Goal: Task Accomplishment & Management: Use online tool/utility

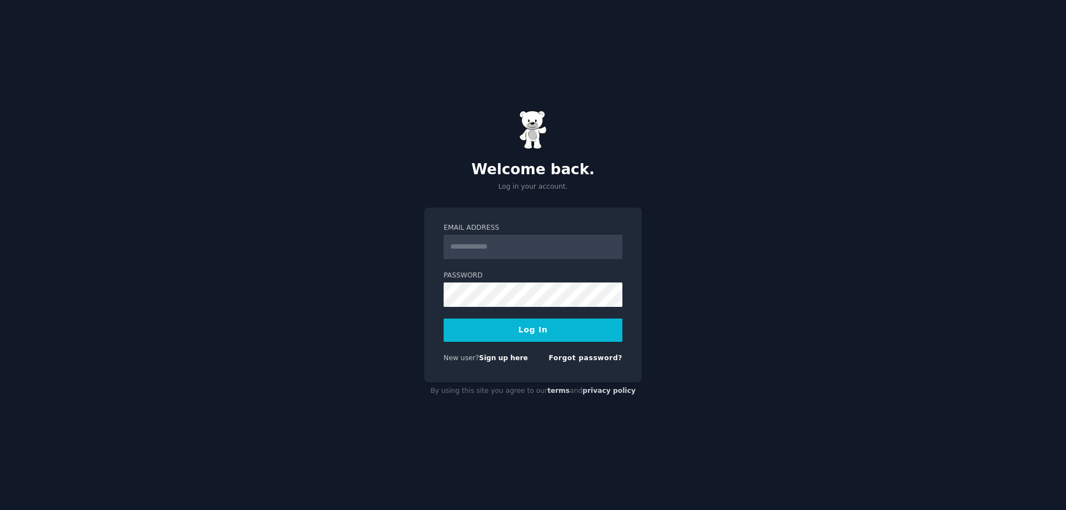
type input "**********"
click at [443, 319] on button "Log In" at bounding box center [532, 330] width 179 height 23
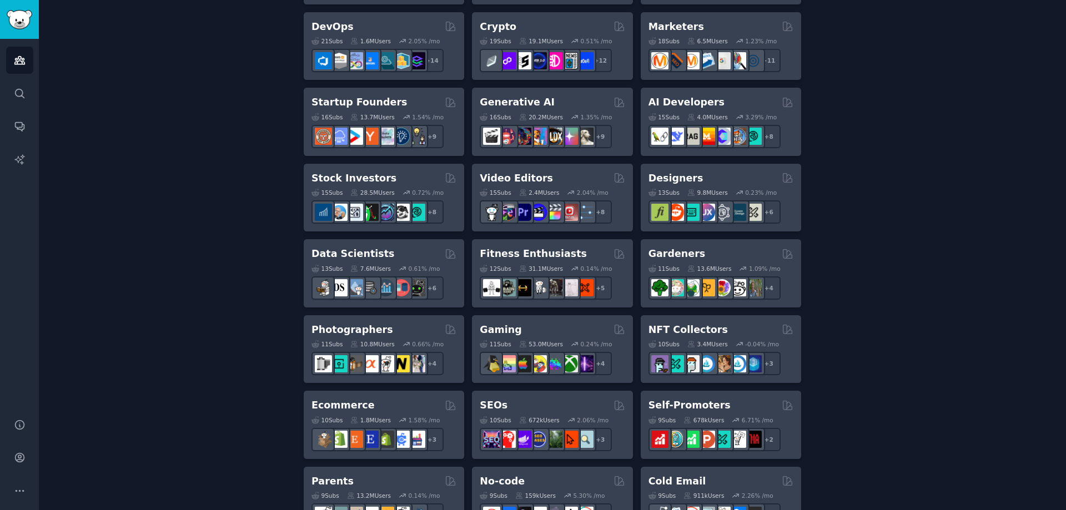
scroll to position [278, 0]
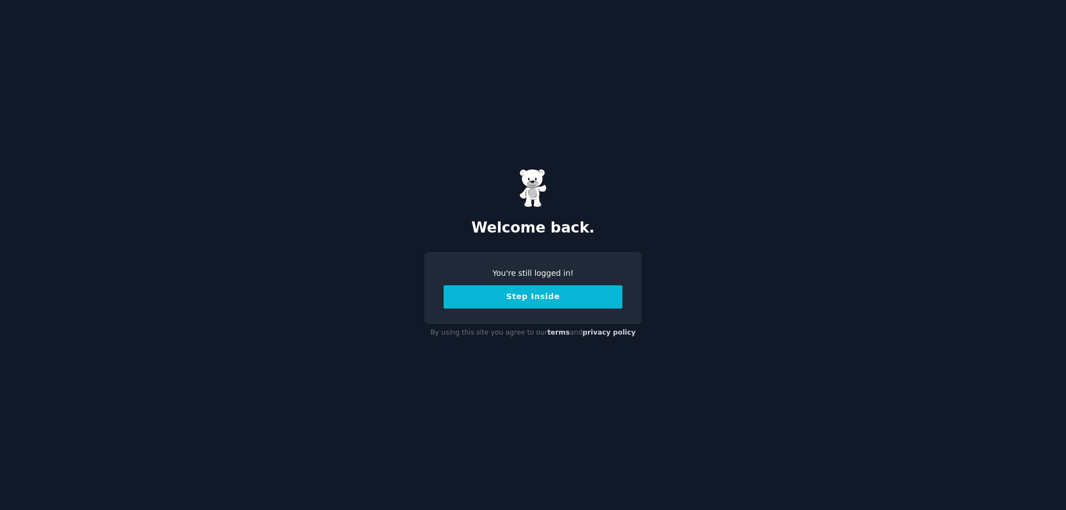
click at [508, 290] on button "Step Inside" at bounding box center [532, 296] width 179 height 23
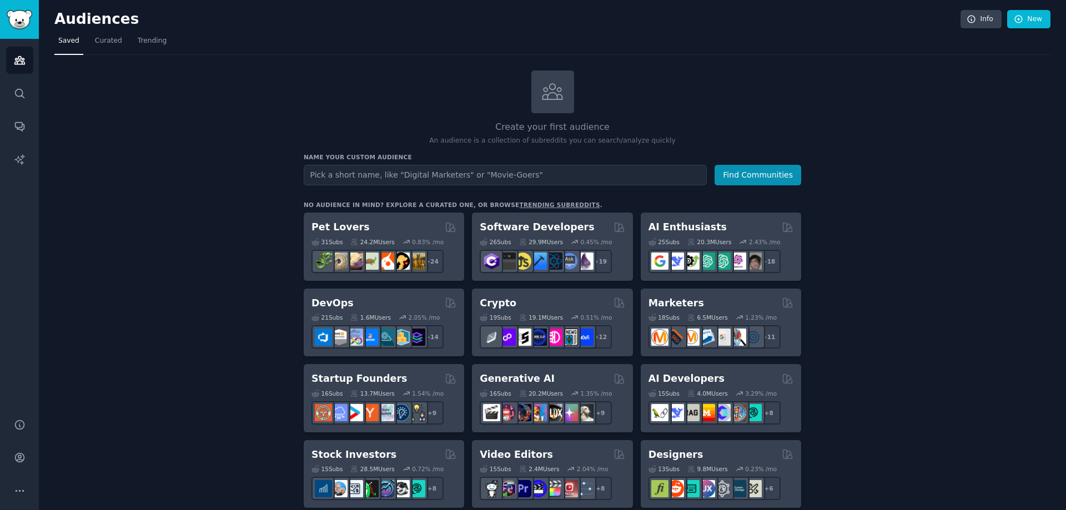
scroll to position [111, 0]
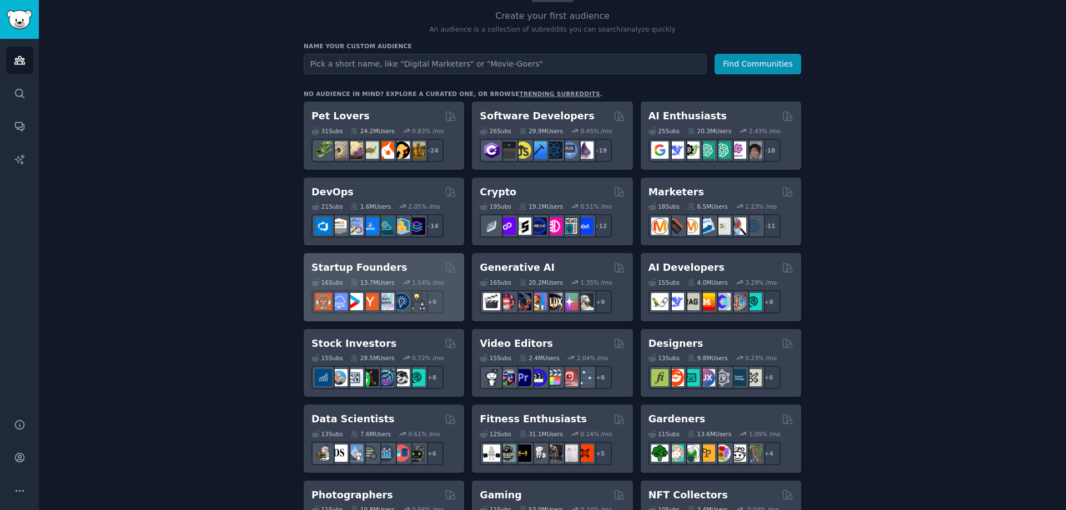
click at [342, 267] on h2 "Startup Founders" at bounding box center [358, 268] width 95 height 14
click at [342, 266] on h2 "Startup Founders" at bounding box center [358, 268] width 95 height 14
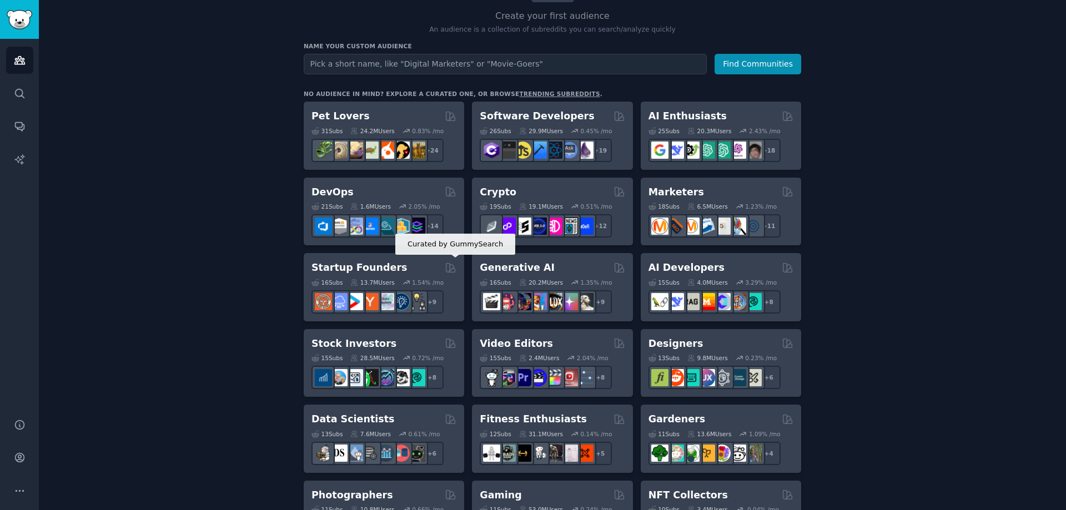
click at [450, 264] on icon at bounding box center [451, 268] width 12 height 12
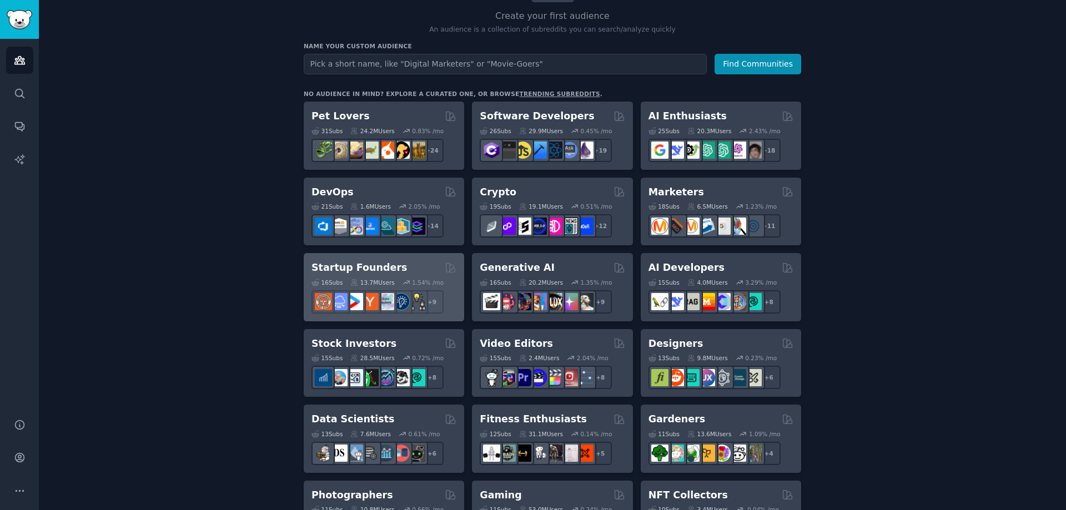
click at [358, 264] on h2 "Startup Founders" at bounding box center [358, 268] width 95 height 14
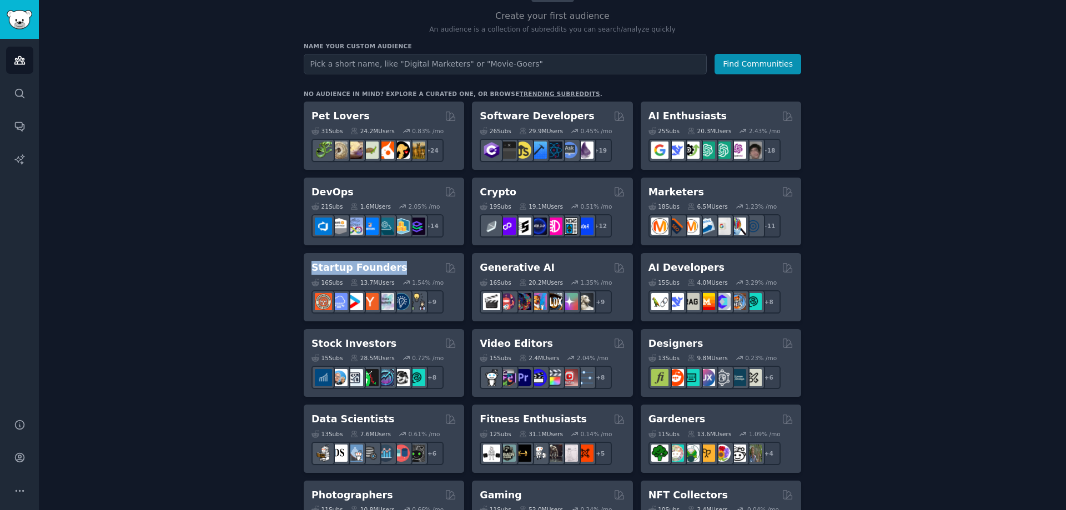
drag, startPoint x: 390, startPoint y: 265, endPoint x: 301, endPoint y: 259, distance: 89.6
copy h2 "Startup Founders"
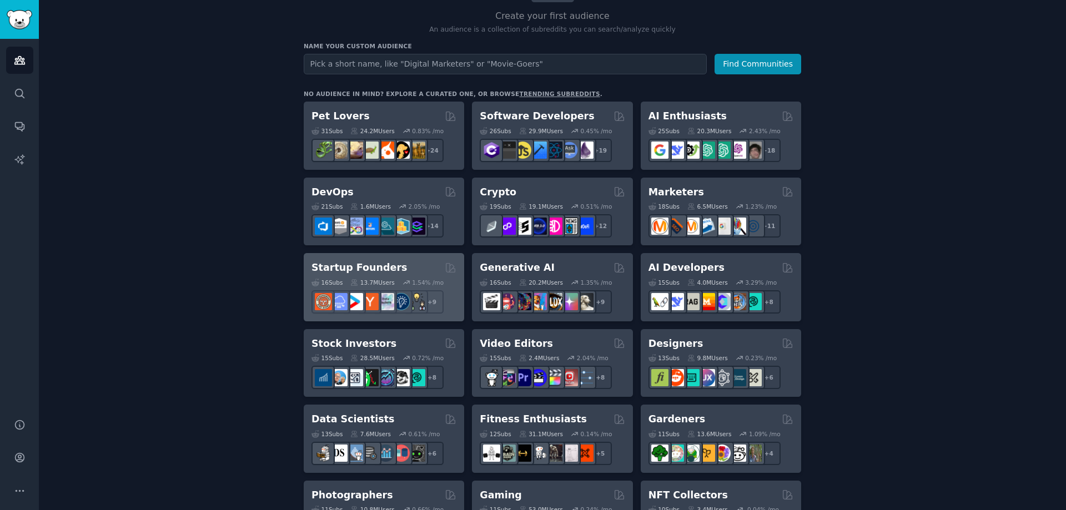
click at [410, 288] on div "16 Sub s 13.7M Users 1.54 % /mo r/growmybusiness + 9" at bounding box center [383, 294] width 145 height 39
click at [388, 275] on div "16 Sub s 13.7M Users 1.54 % /mo r/growmybusiness + 9" at bounding box center [383, 294] width 145 height 39
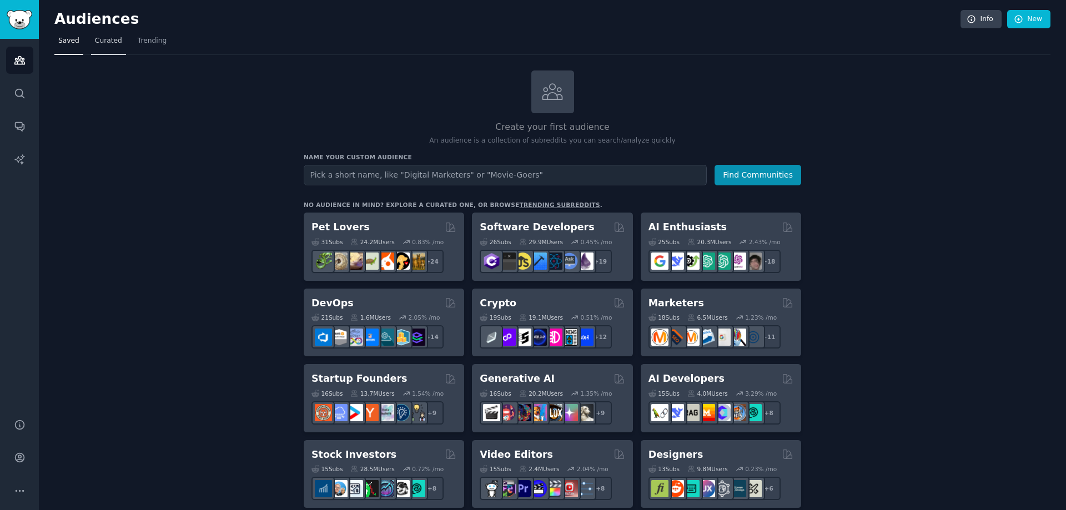
click at [107, 44] on span "Curated" at bounding box center [108, 41] width 27 height 10
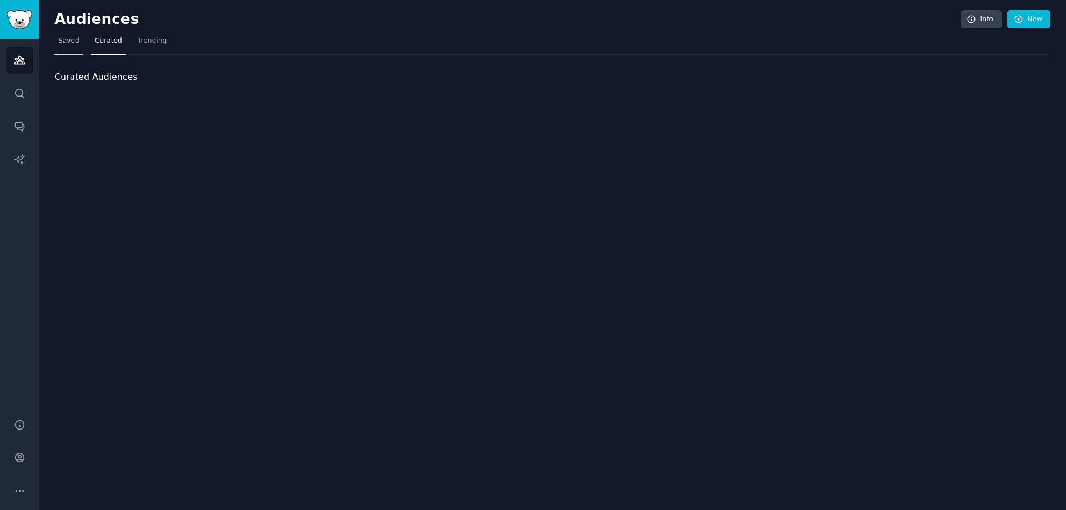
click at [60, 46] on link "Saved" at bounding box center [68, 43] width 29 height 23
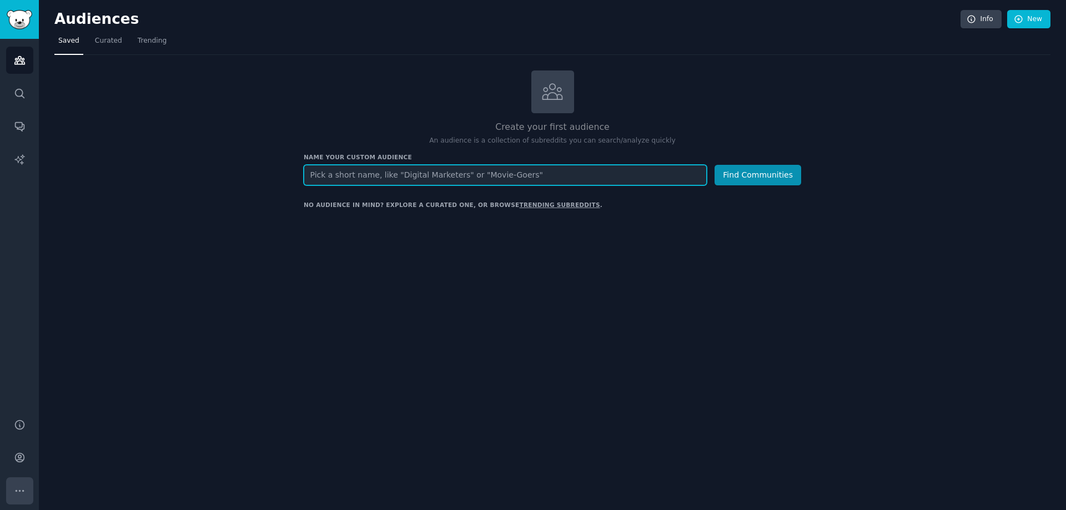
click at [11, 481] on button "More" at bounding box center [19, 490] width 27 height 27
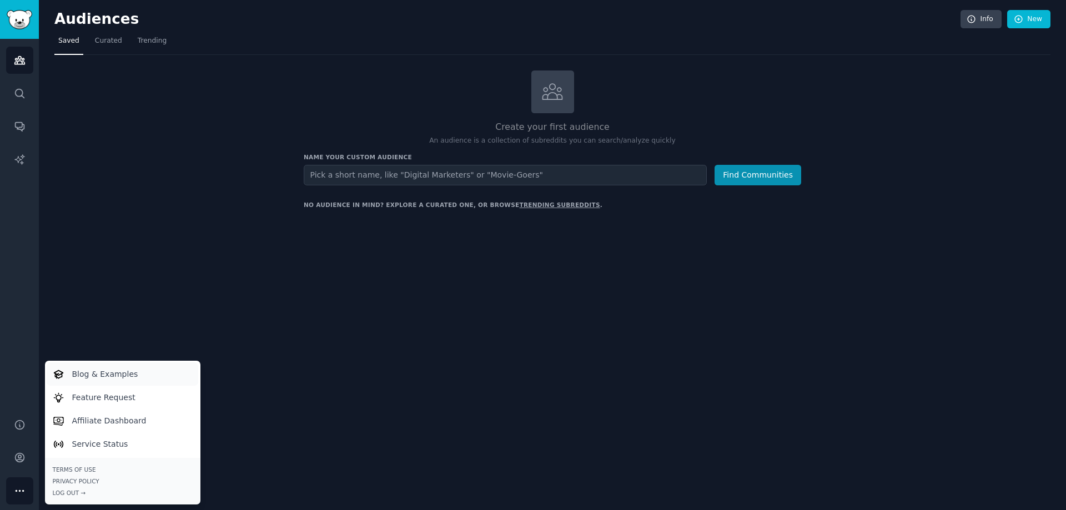
click at [97, 374] on p "Blog & Examples" at bounding box center [105, 375] width 66 height 12
click at [302, 199] on div "Create your first audience An audience is a collection of subreddits you can se…" at bounding box center [552, 234] width 996 height 329
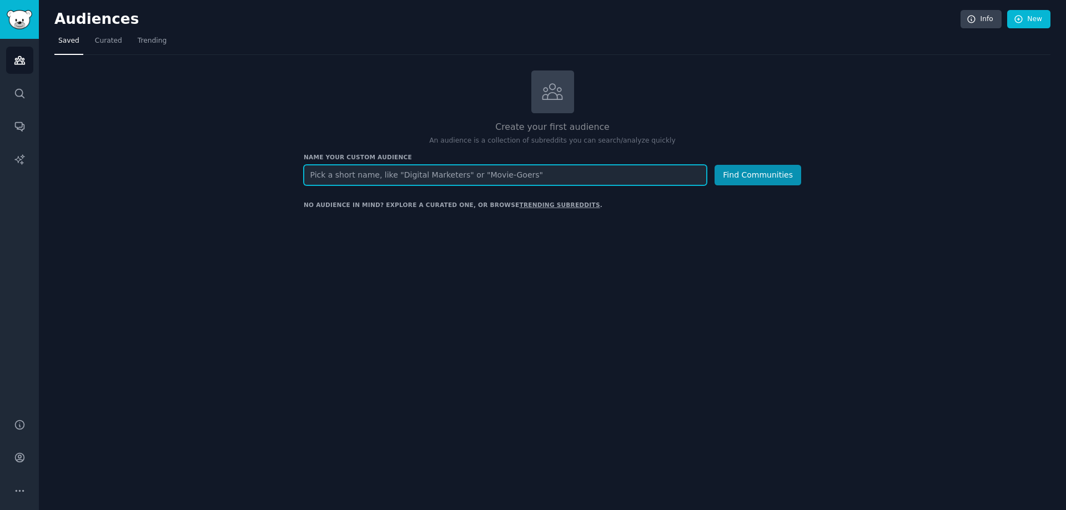
click at [452, 175] on input "text" at bounding box center [505, 175] width 403 height 21
paste input "Startup Founders"
type input "Startup Founders"
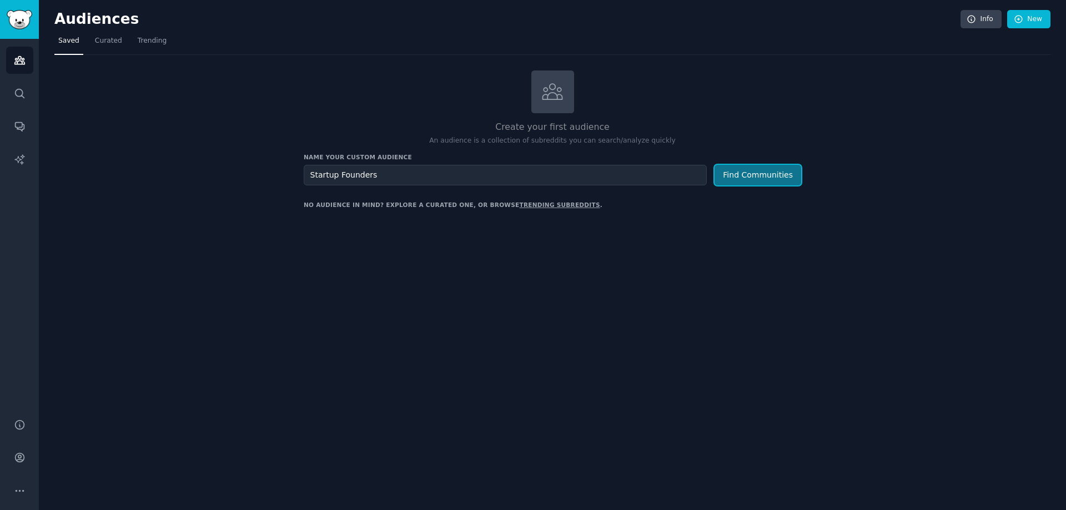
click at [768, 174] on button "Find Communities" at bounding box center [757, 175] width 87 height 21
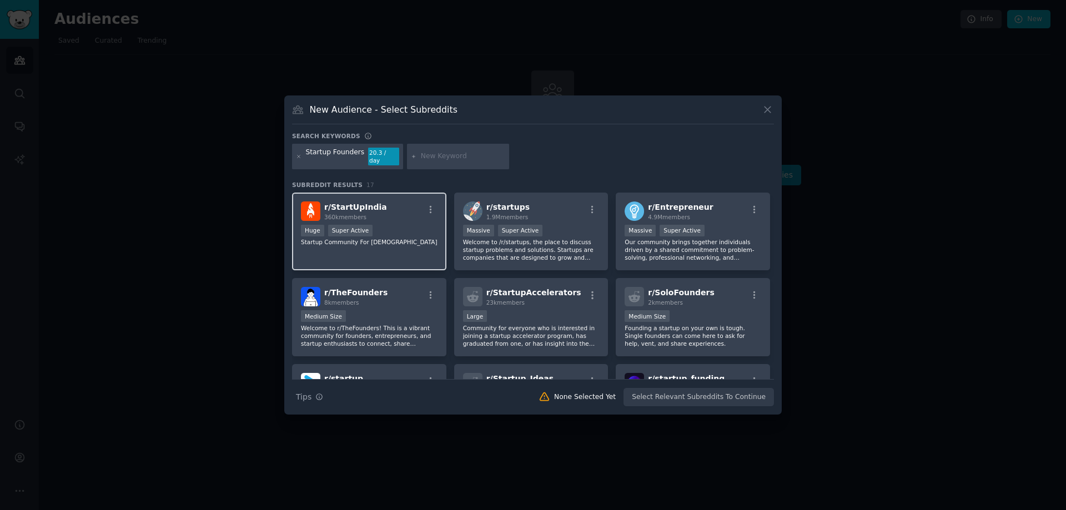
click at [398, 234] on div "100,000 - 1,000,000 members Huge Super Active" at bounding box center [369, 232] width 137 height 14
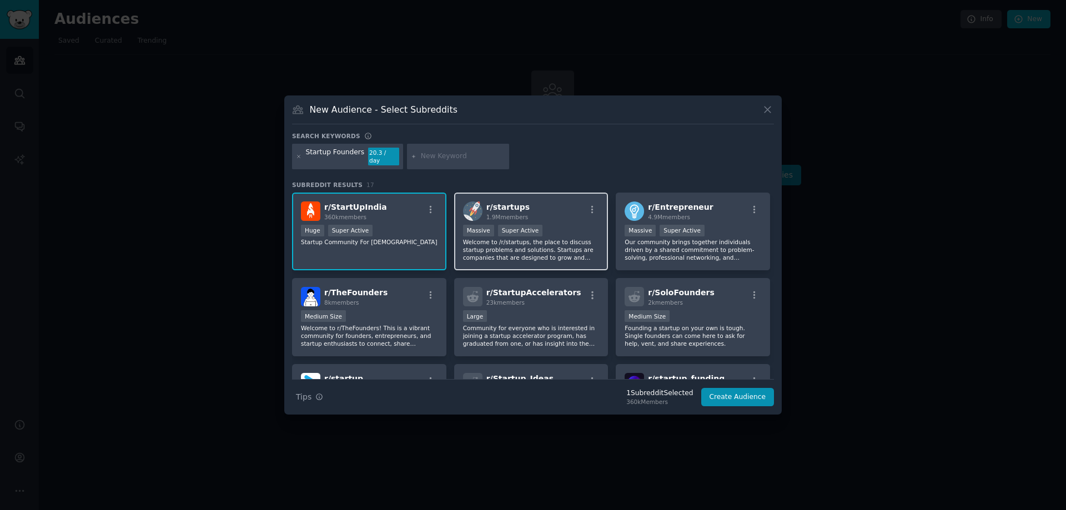
click at [521, 231] on div "Super Active" at bounding box center [520, 231] width 45 height 12
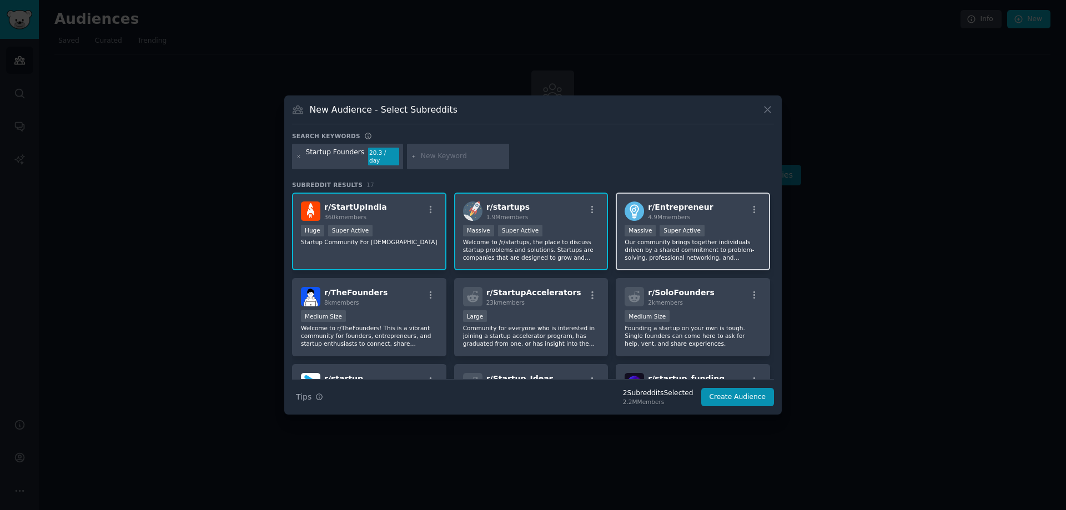
click at [672, 220] on div "r/ Entrepreneur 4.9M members >= 95th percentile for submissions / day Massive S…" at bounding box center [693, 232] width 154 height 78
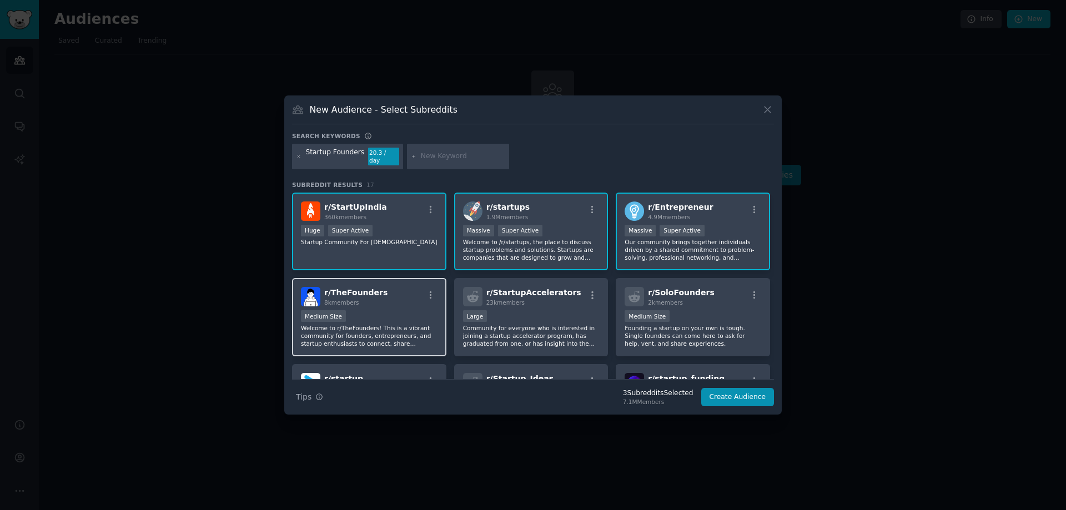
click at [396, 339] on p "Welcome to r/TheFounders! This is a vibrant community for founders, entrepreneu…" at bounding box center [369, 335] width 137 height 23
click at [369, 299] on div "8k members" at bounding box center [355, 303] width 63 height 8
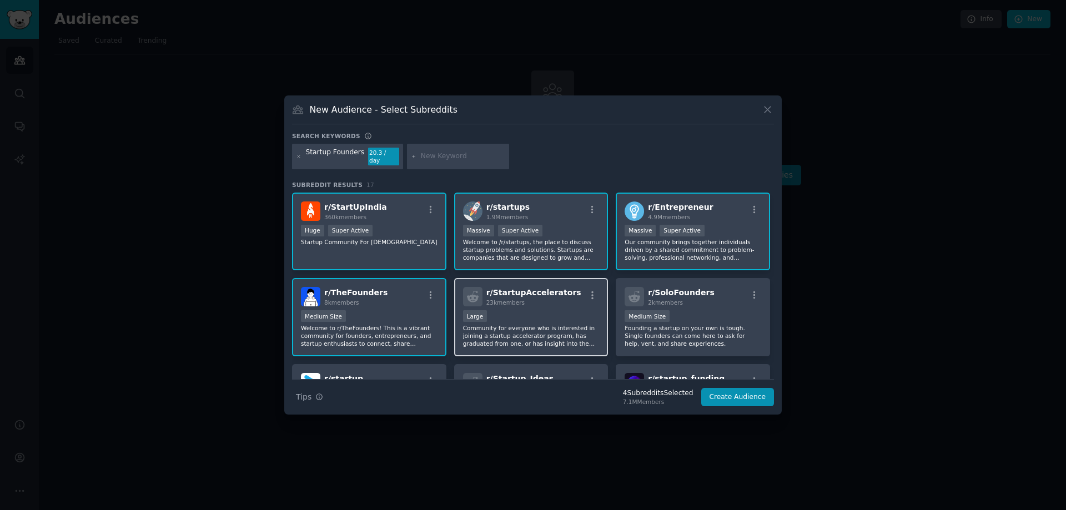
click at [531, 316] on div "10,000 - 100,000 members Large" at bounding box center [531, 317] width 137 height 14
click at [759, 388] on button "Create Audience" at bounding box center [737, 397] width 73 height 19
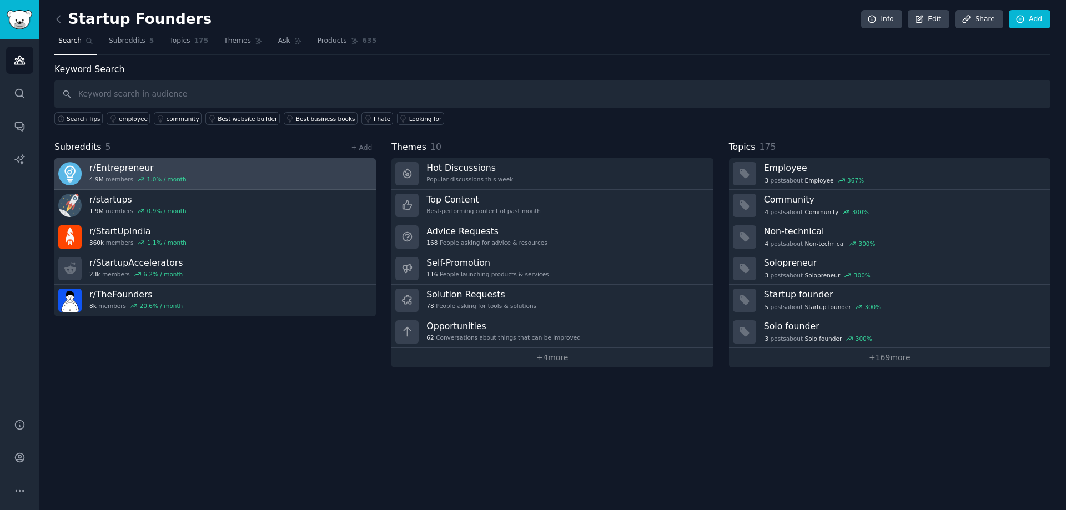
click at [274, 184] on link "r/ Entrepreneur 4.9M members 1.0 % / month" at bounding box center [214, 174] width 321 height 32
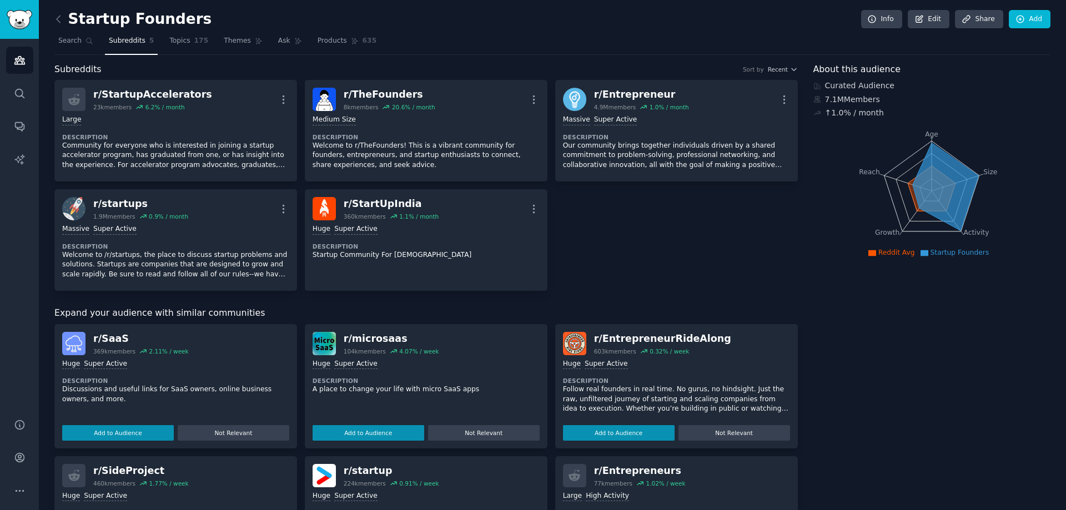
click at [59, 25] on link at bounding box center [61, 20] width 14 height 18
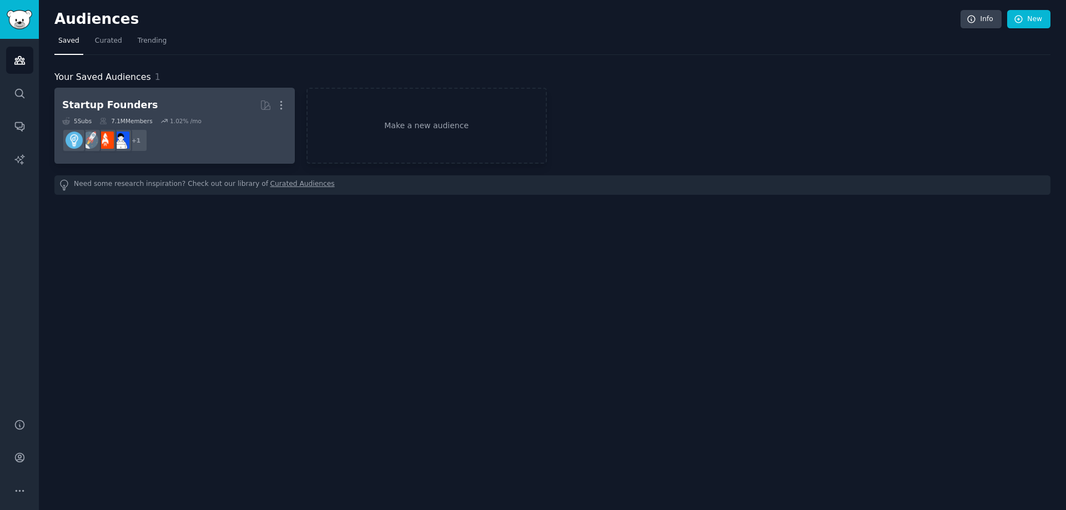
click at [127, 110] on div "Startup Founders" at bounding box center [109, 105] width 95 height 14
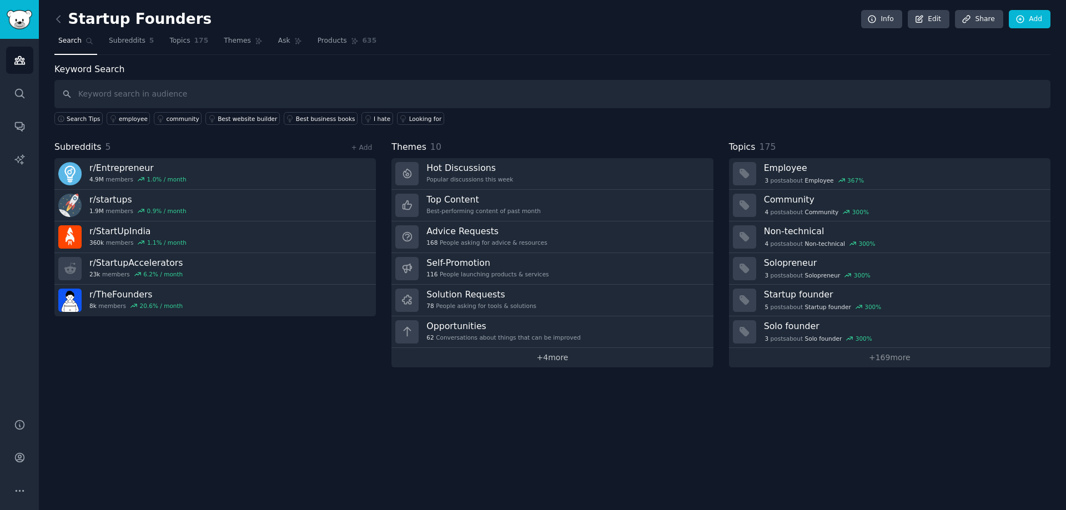
click at [502, 351] on link "+ 4 more" at bounding box center [551, 357] width 321 height 19
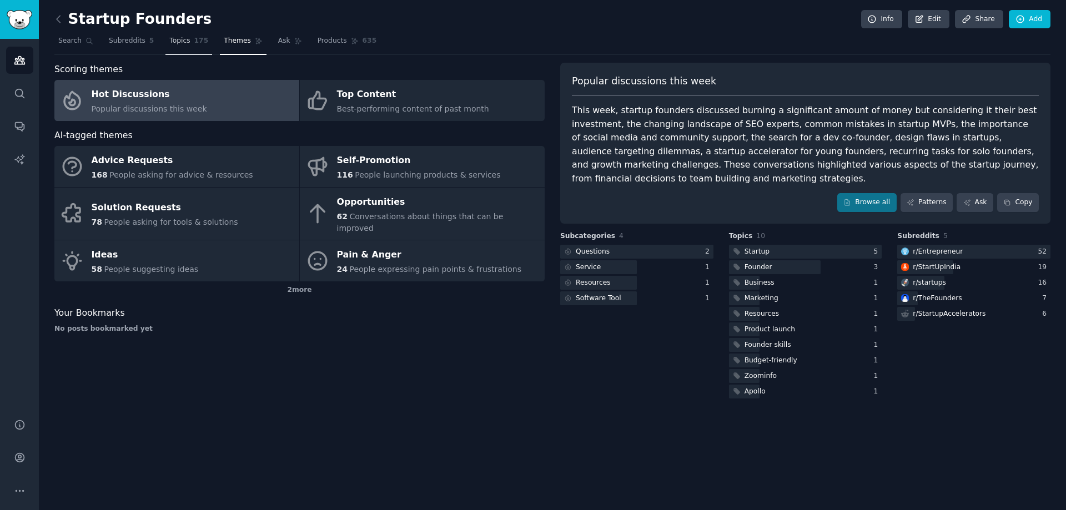
click at [178, 42] on span "Topics" at bounding box center [179, 41] width 21 height 10
